Goal: Navigation & Orientation: Find specific page/section

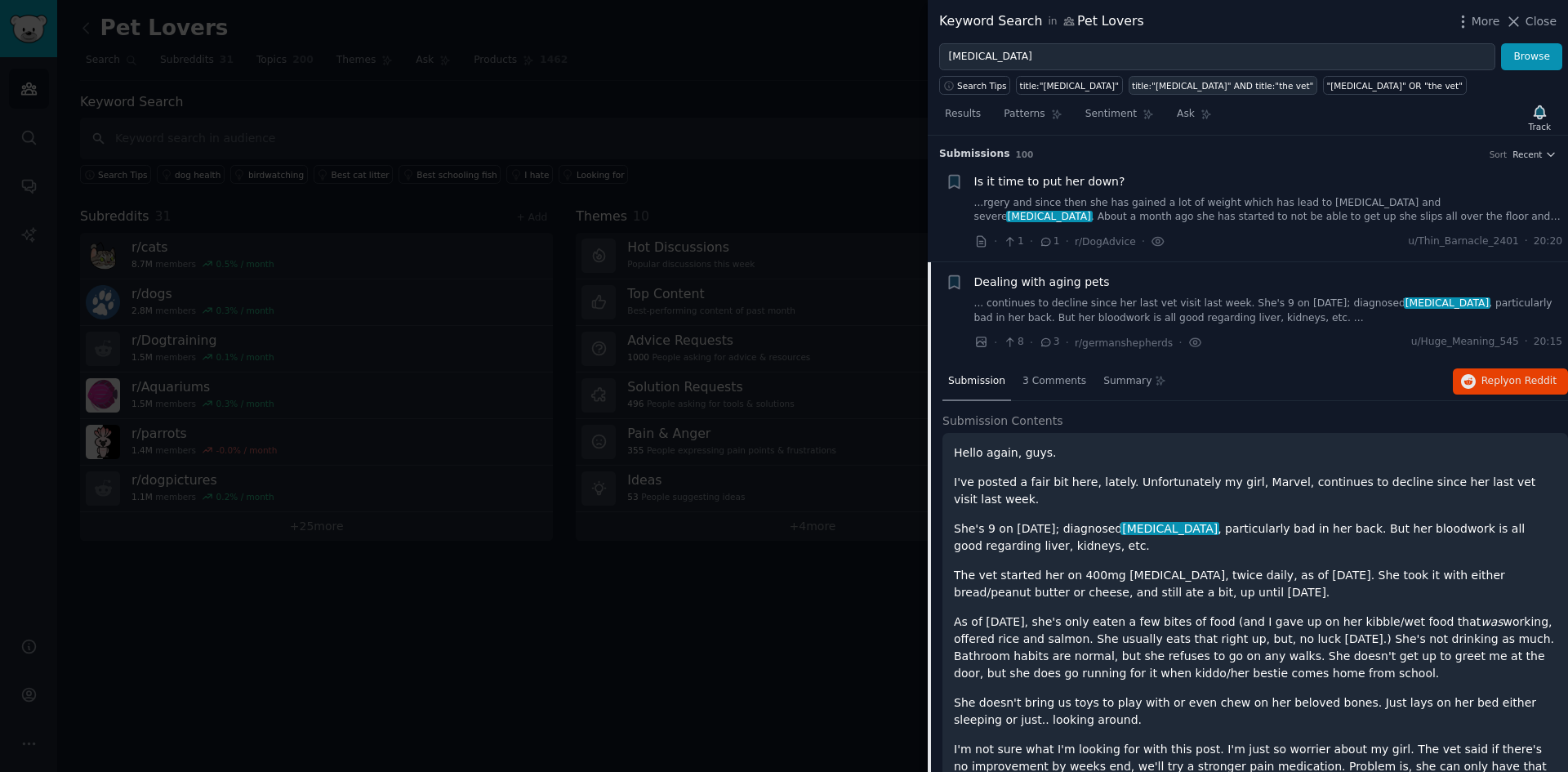
scroll to position [1352, 0]
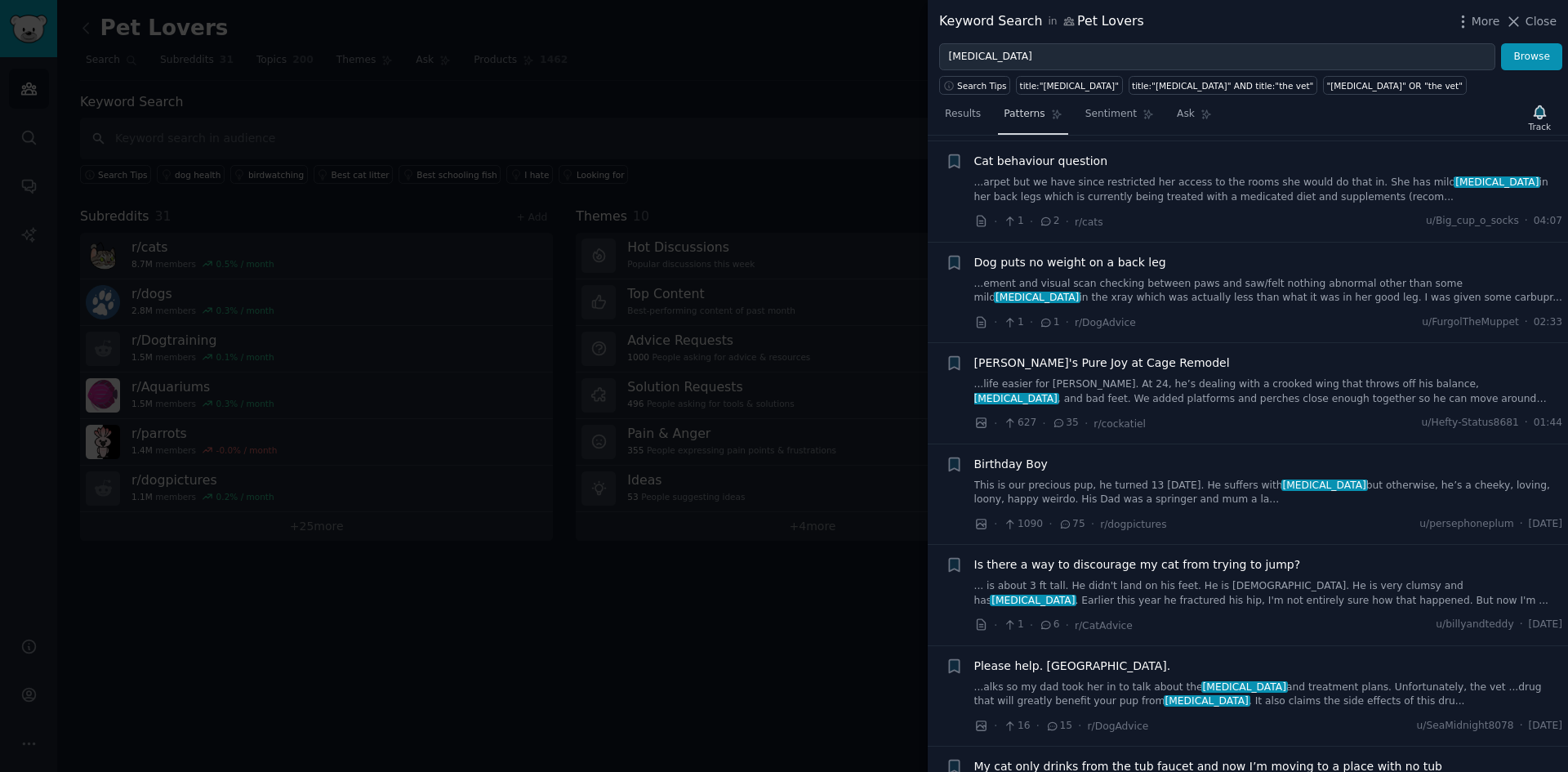
click at [1021, 106] on link "Patterns" at bounding box center [1032, 118] width 70 height 33
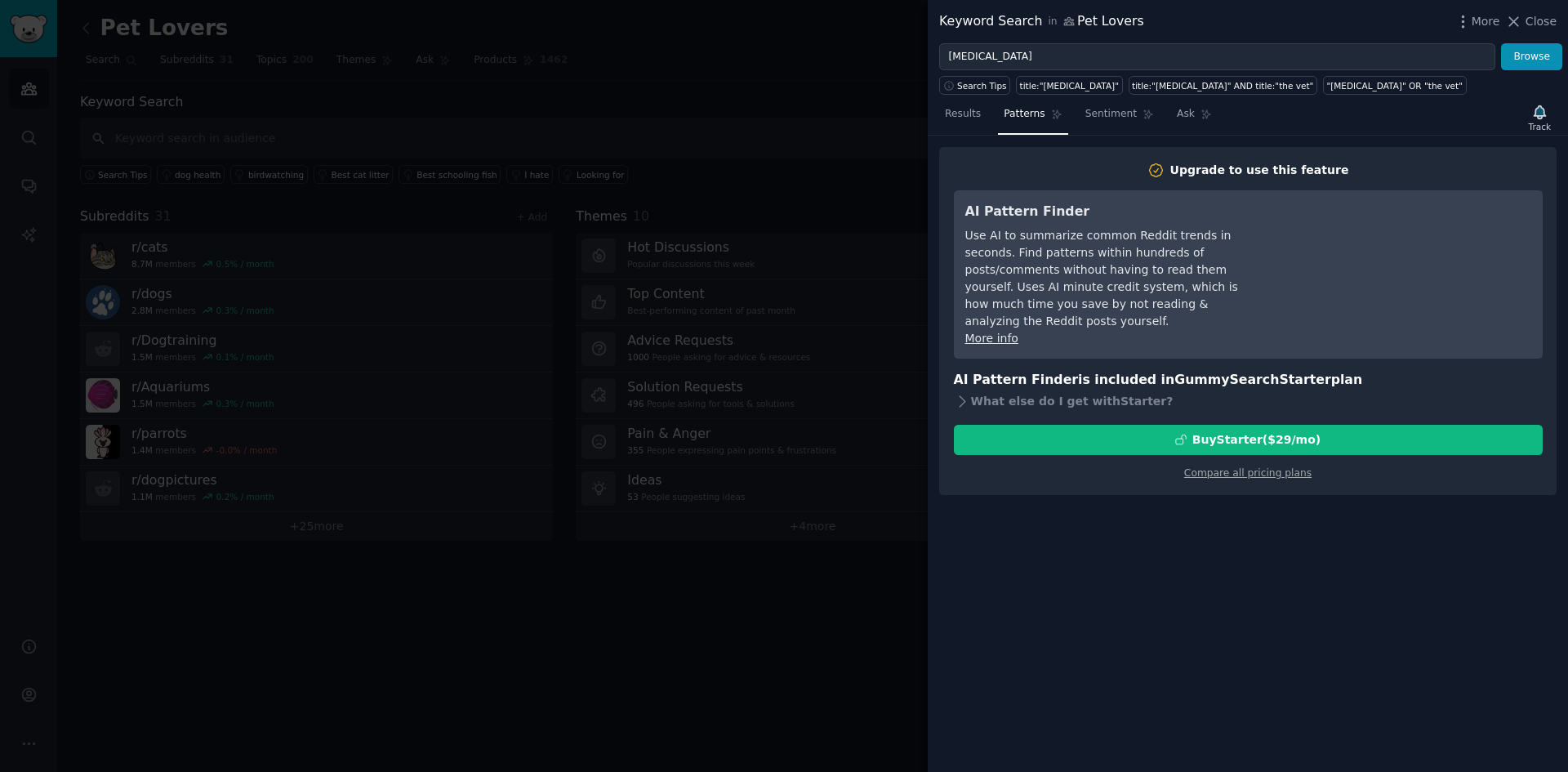
click at [1069, 129] on nav "Results Patterns Sentiment Ask" at bounding box center [1078, 118] width 278 height 33
click at [1104, 122] on link "Sentiment" at bounding box center [1120, 118] width 80 height 33
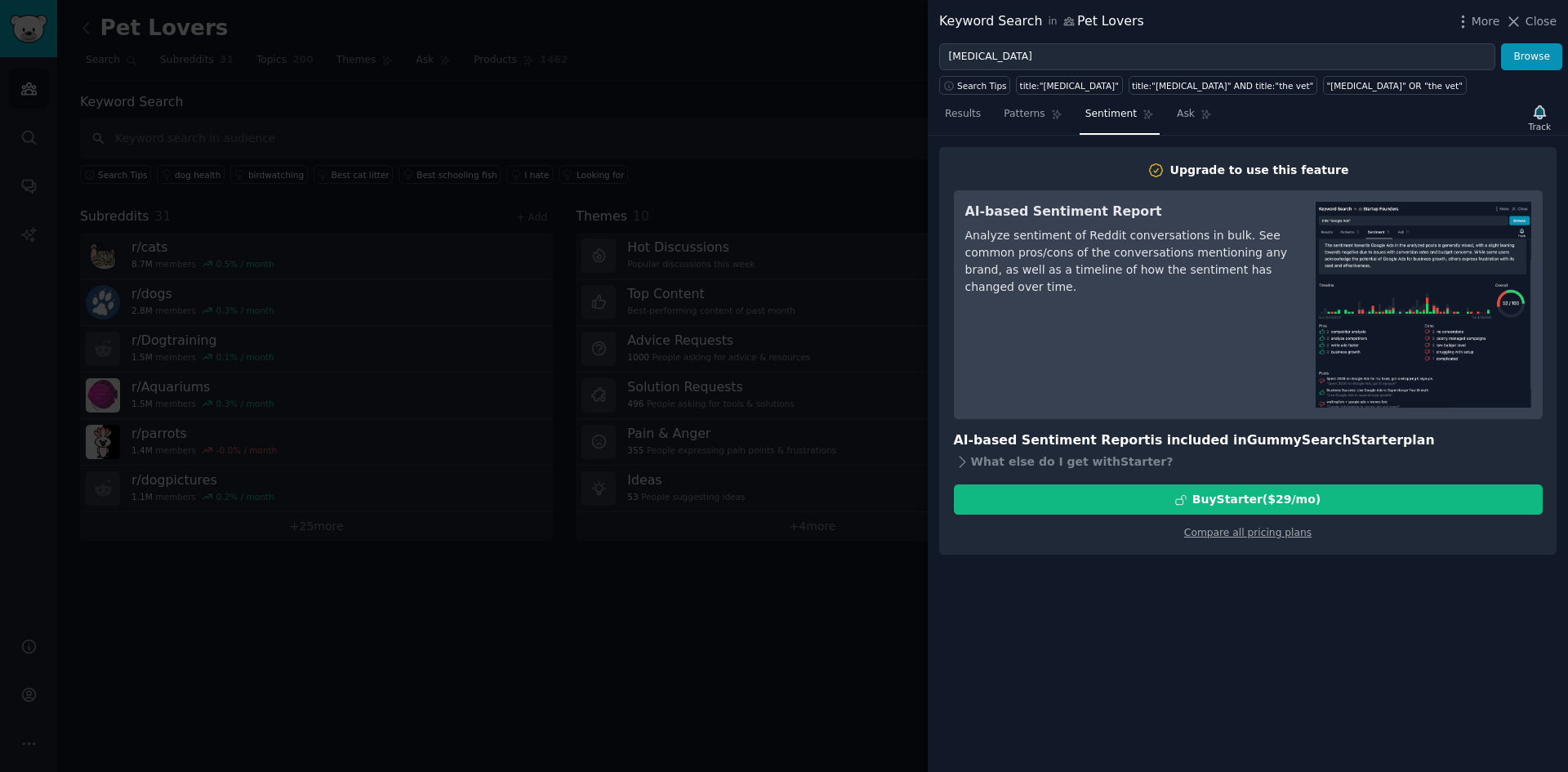
click at [1153, 115] on nav "Results Patterns Sentiment Ask" at bounding box center [1078, 118] width 278 height 33
click at [1202, 111] on icon at bounding box center [1207, 115] width 9 height 9
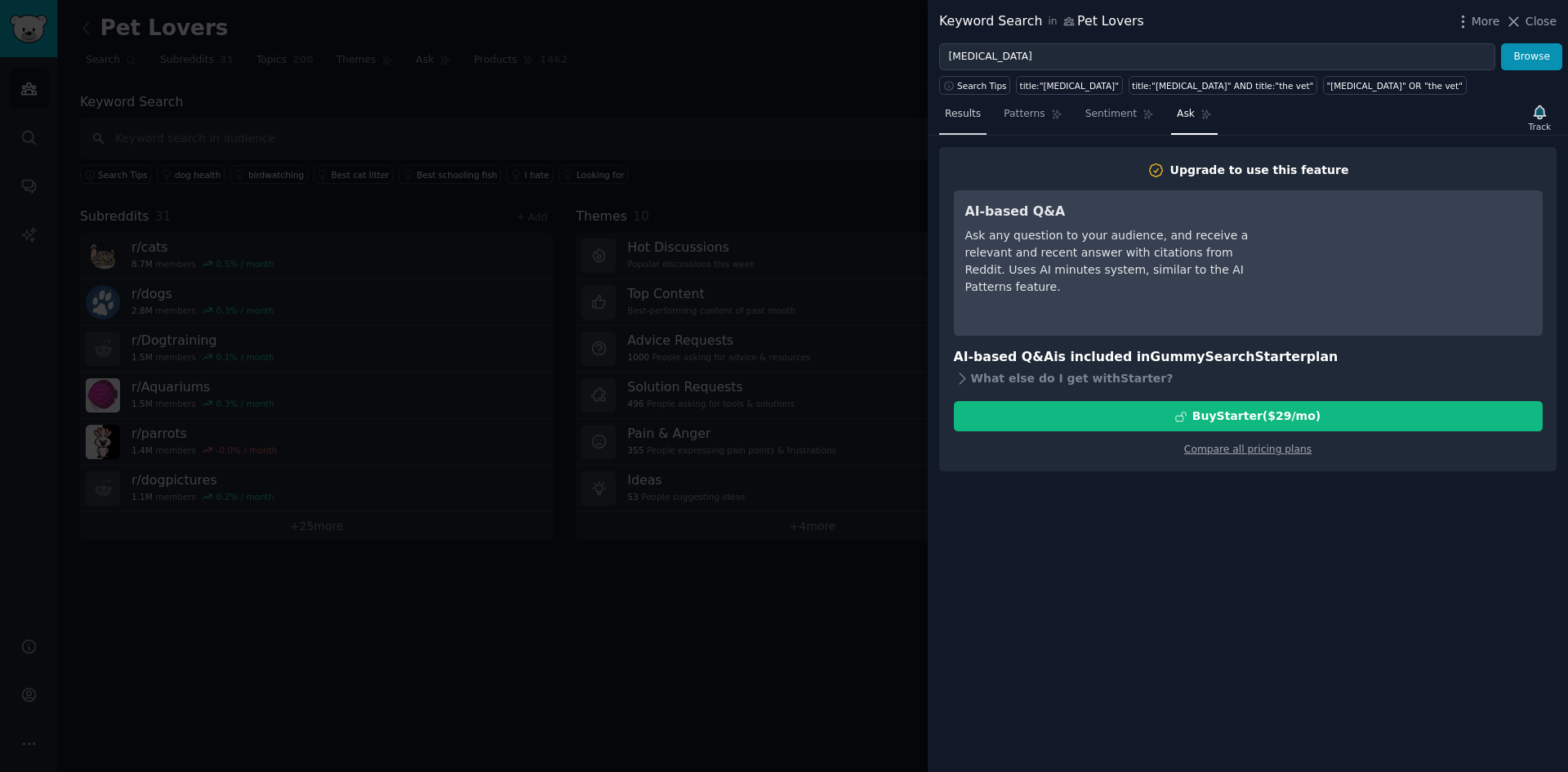
click at [959, 118] on span "Results" at bounding box center [963, 114] width 36 height 15
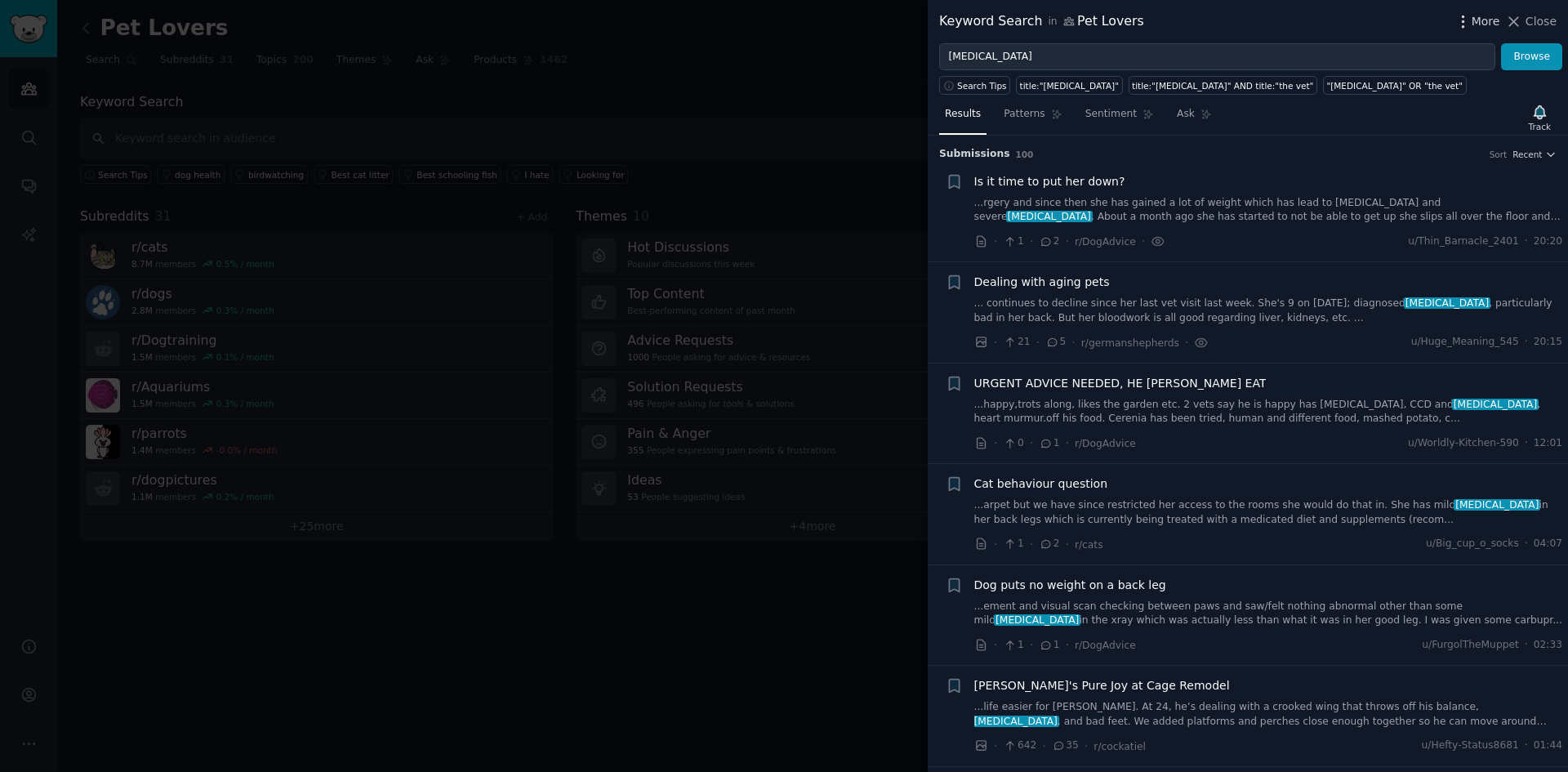
click at [1464, 17] on icon "button" at bounding box center [1462, 21] width 17 height 17
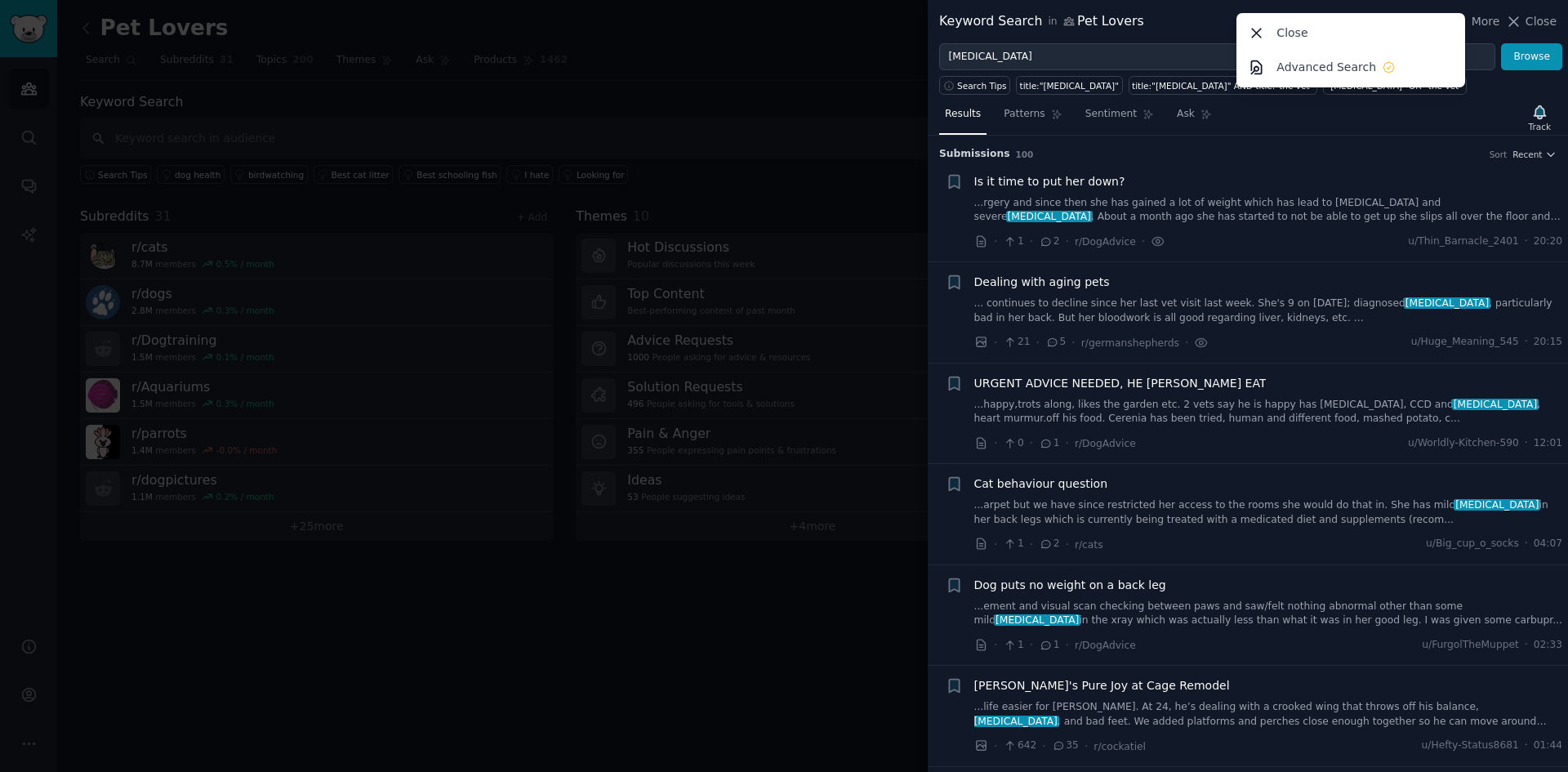
click at [642, 219] on div at bounding box center [784, 386] width 1568 height 772
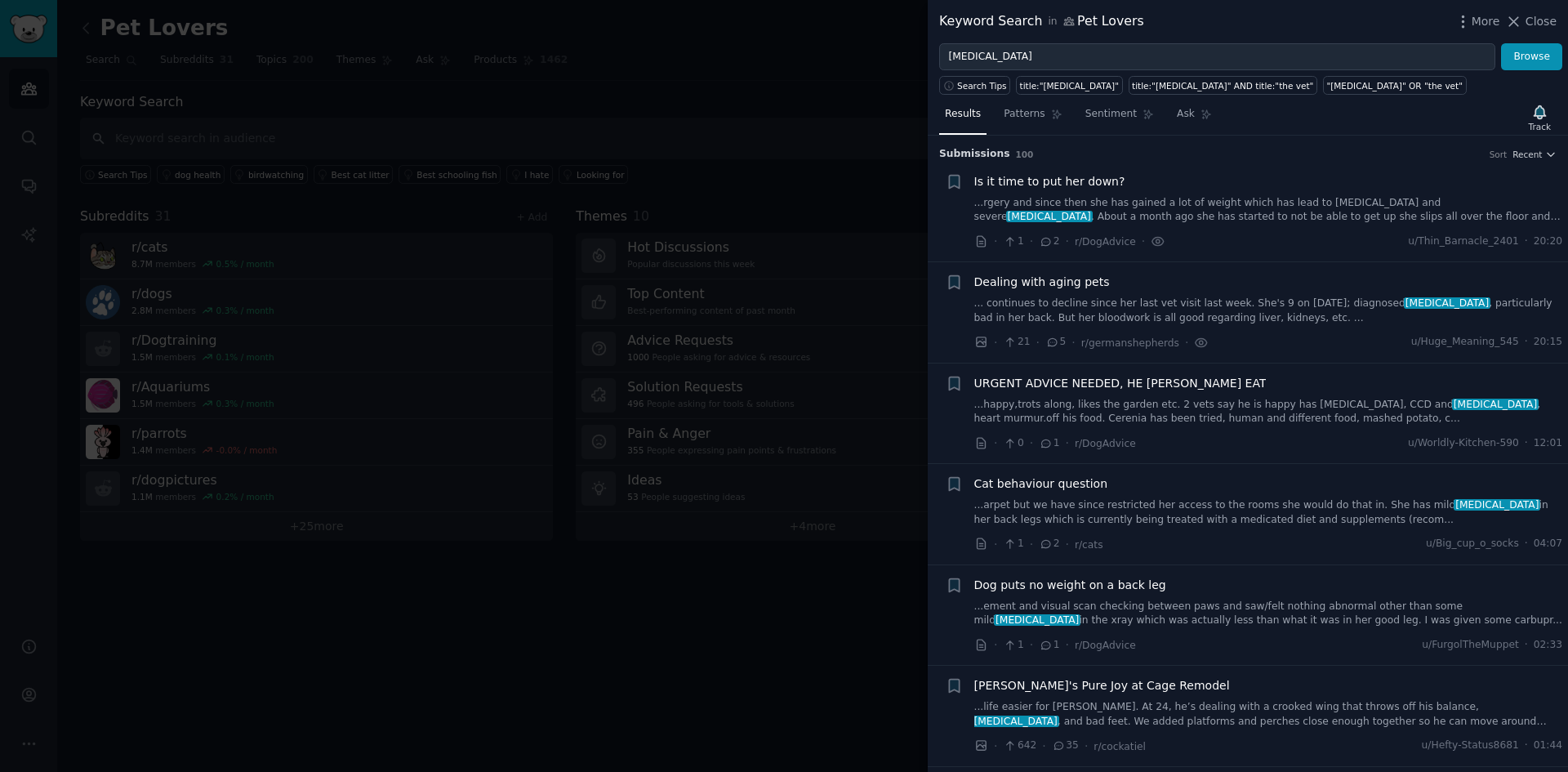
click at [645, 214] on div at bounding box center [784, 386] width 1568 height 772
